Goal: Navigation & Orientation: Understand site structure

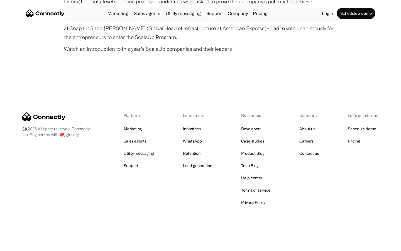
scroll to position [357, 0]
